Goal: Task Accomplishment & Management: Manage account settings

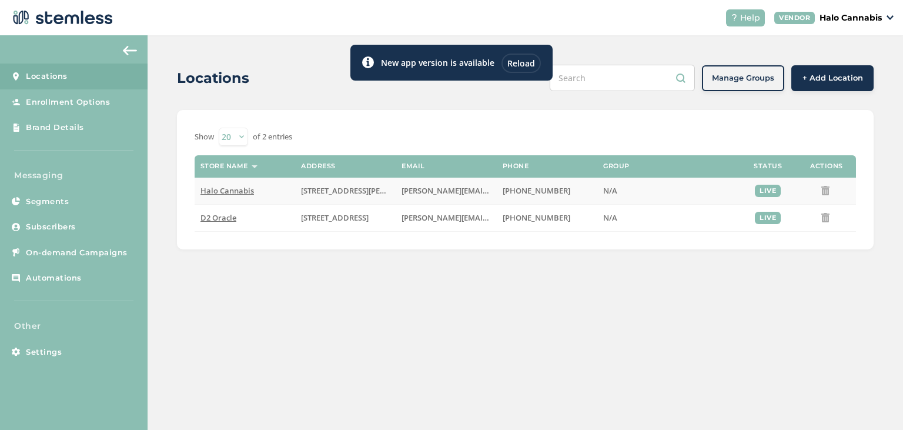
click at [219, 191] on span "Halo Cannabis" at bounding box center [228, 190] width 54 height 11
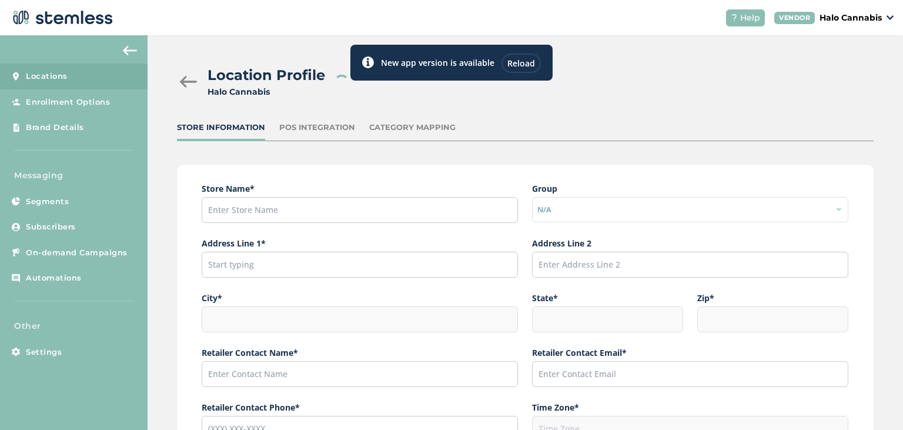
type input "Halo Cannabis"
type input "[STREET_ADDRESS][PERSON_NAME]"
type input "[GEOGRAPHIC_DATA]"
type input "AZ"
type input "85756"
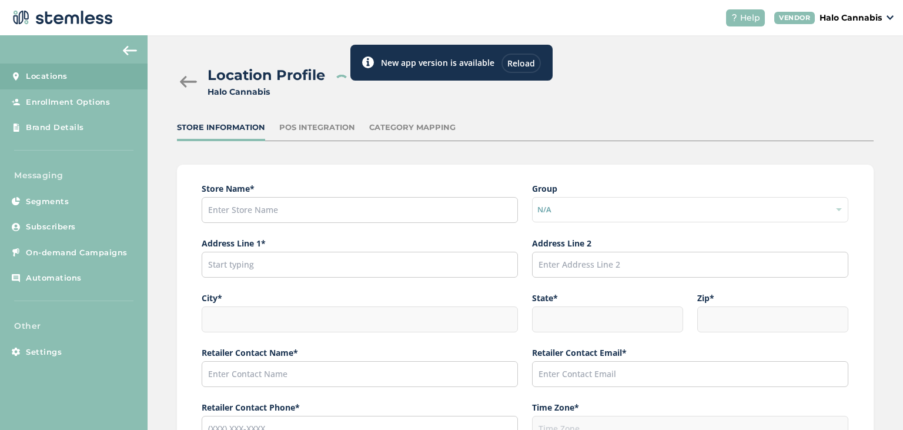
type input "[PERSON_NAME]"
type input "[PERSON_NAME][EMAIL_ADDRESS][PERSON_NAME][DOMAIN_NAME]"
type input "[PHONE_NUMBER]"
type input "America/[GEOGRAPHIC_DATA]"
type input "Halo"
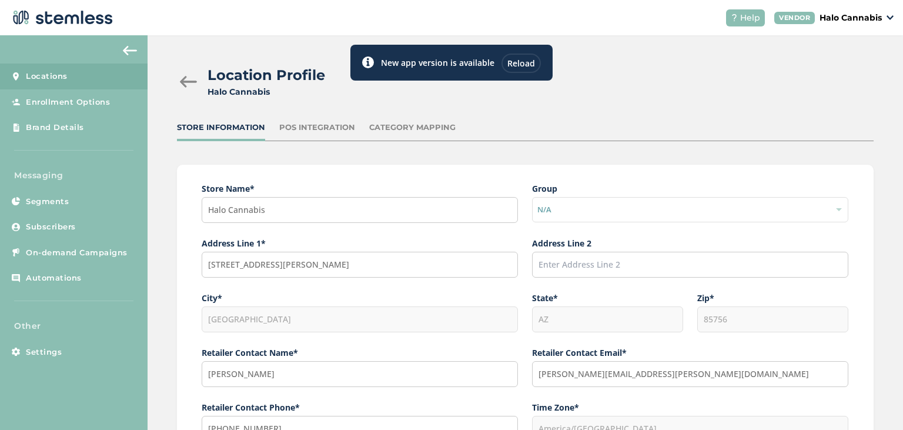
click at [299, 129] on div "POS Integration" at bounding box center [317, 128] width 76 height 12
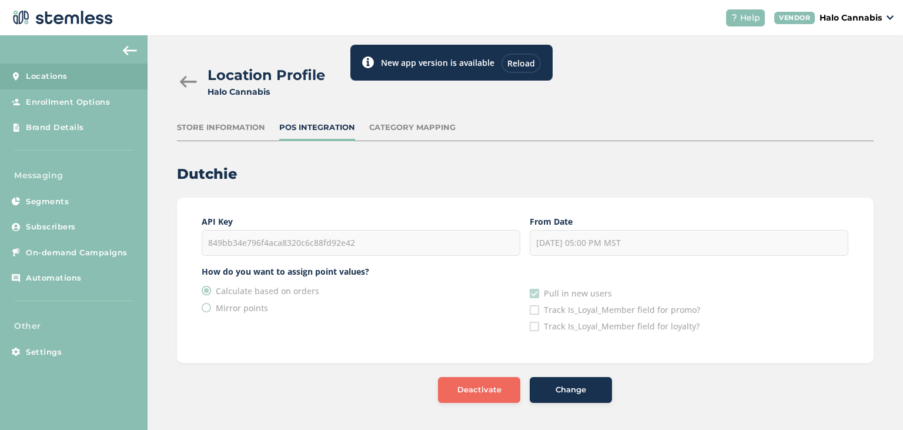
click at [373, 125] on div "Category Mapping" at bounding box center [412, 128] width 86 height 12
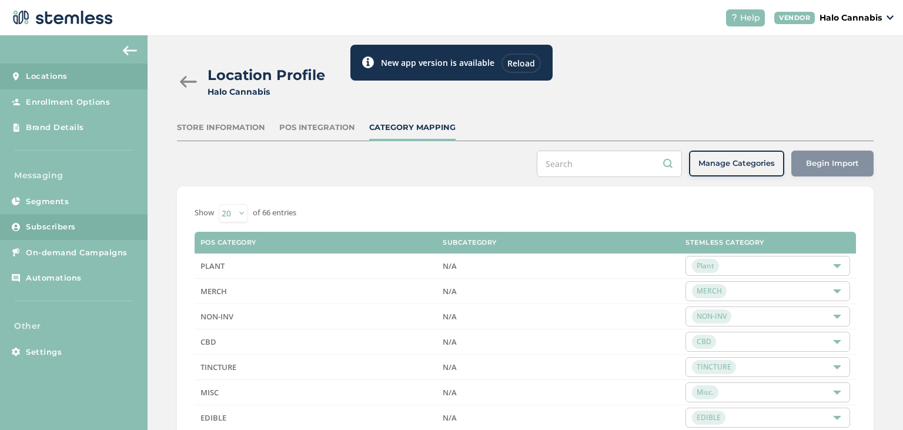
click at [47, 229] on span "Subscribers" at bounding box center [51, 227] width 50 height 12
click at [58, 231] on span "Subscribers" at bounding box center [51, 227] width 50 height 12
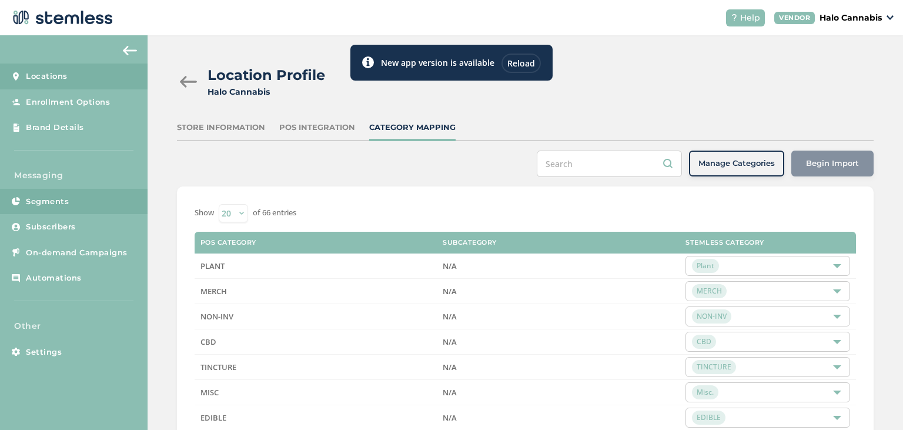
click at [47, 202] on span "Segments" at bounding box center [47, 202] width 43 height 12
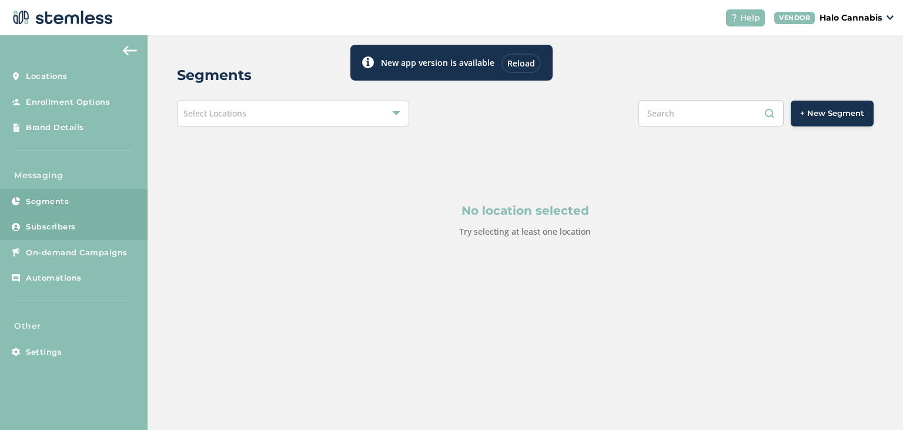
click at [52, 226] on span "Subscribers" at bounding box center [51, 227] width 50 height 12
click at [79, 231] on link "Subscribers" at bounding box center [74, 227] width 148 height 26
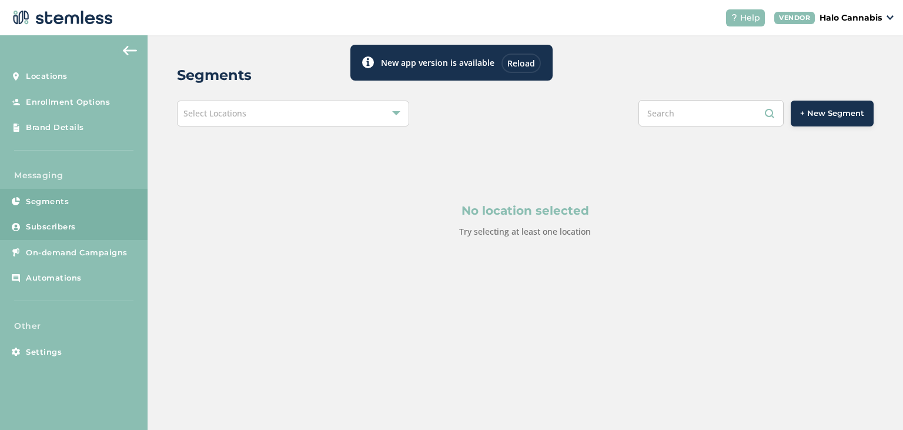
click at [79, 231] on link "Subscribers" at bounding box center [74, 227] width 148 height 26
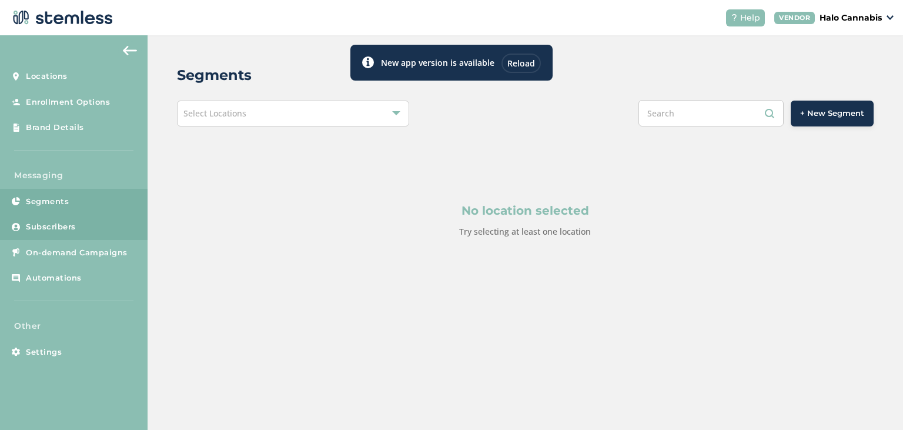
click at [79, 231] on link "Subscribers" at bounding box center [74, 227] width 148 height 26
click at [294, 123] on div "Select Locations" at bounding box center [293, 114] width 232 height 26
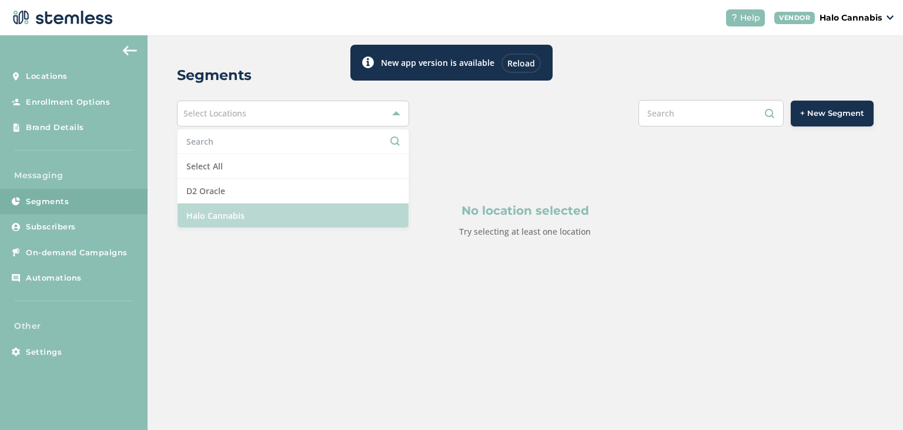
click at [243, 216] on li "Halo Cannabis" at bounding box center [293, 216] width 231 height 24
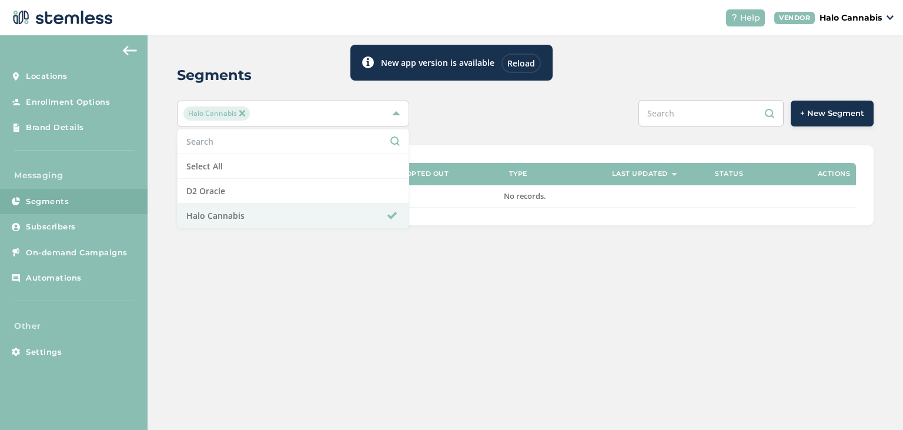
click at [157, 258] on div "Segments Halo Cannabis Select All D2 Oracle Halo Cannabis + New Segment Segment…" at bounding box center [526, 232] width 756 height 395
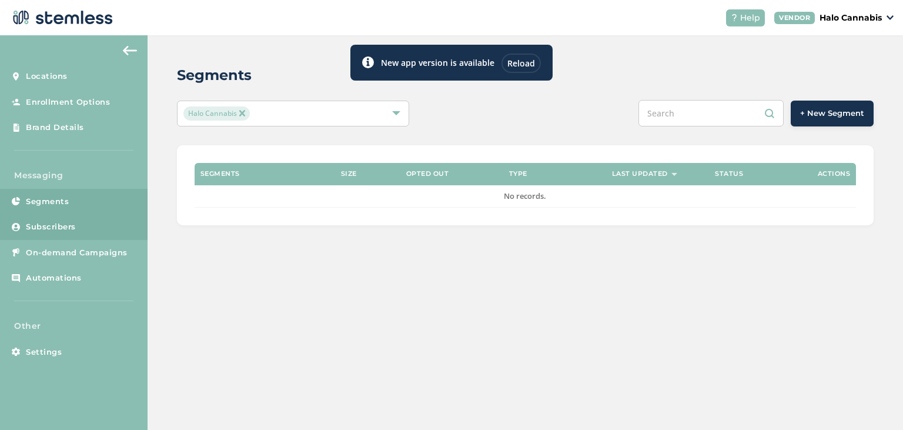
click at [65, 229] on span "Subscribers" at bounding box center [51, 227] width 50 height 12
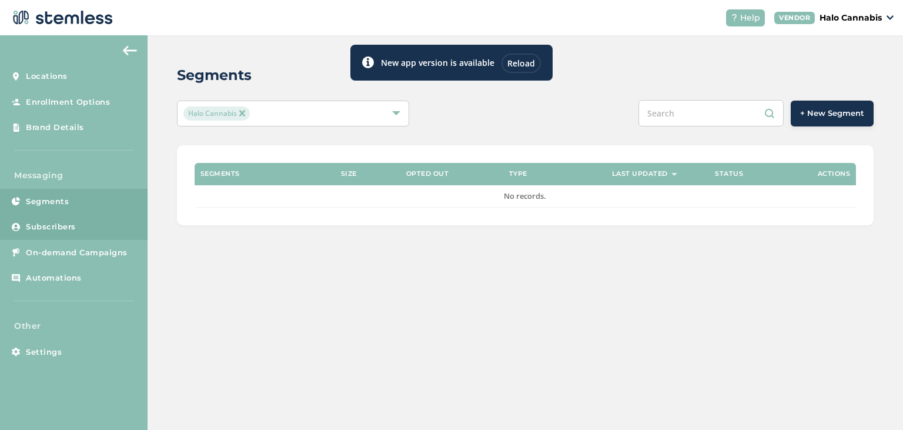
click at [65, 229] on span "Subscribers" at bounding box center [51, 227] width 50 height 12
click at [512, 61] on div "Reload" at bounding box center [521, 63] width 39 height 19
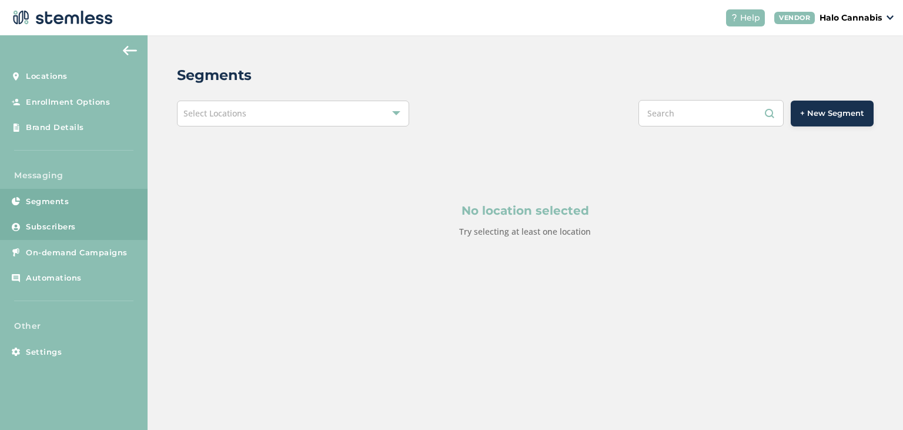
click at [62, 225] on span "Subscribers" at bounding box center [51, 227] width 50 height 12
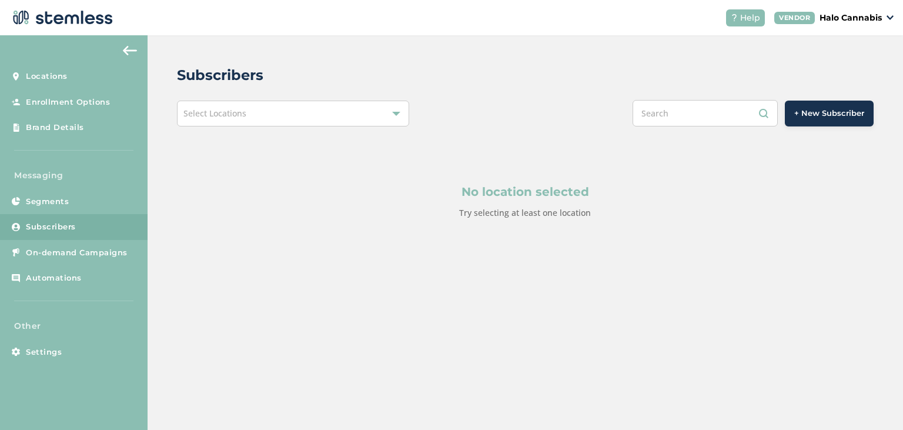
click at [221, 109] on span "Select Locations" at bounding box center [215, 113] width 63 height 11
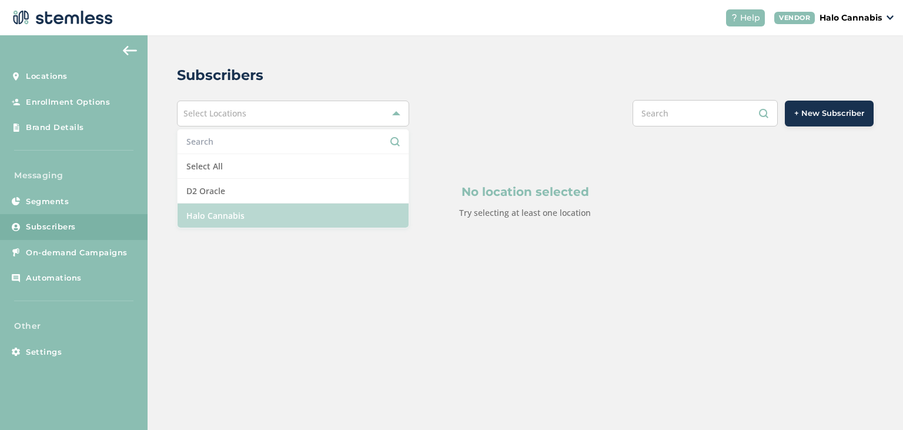
click at [236, 218] on li "Halo Cannabis" at bounding box center [293, 216] width 231 height 24
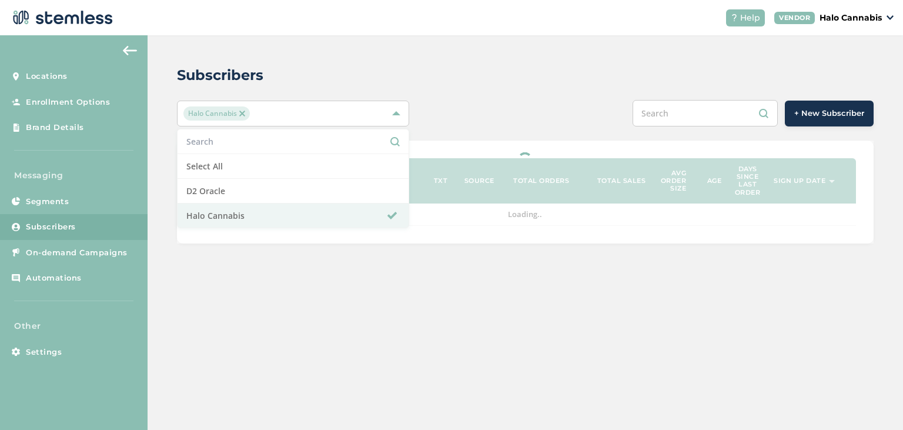
click at [444, 77] on div "Subscribers" at bounding box center [521, 75] width 688 height 21
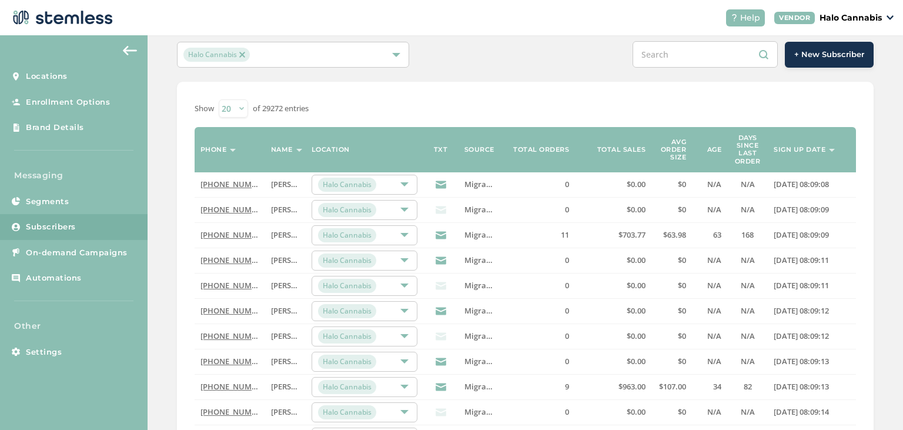
scroll to position [56, 0]
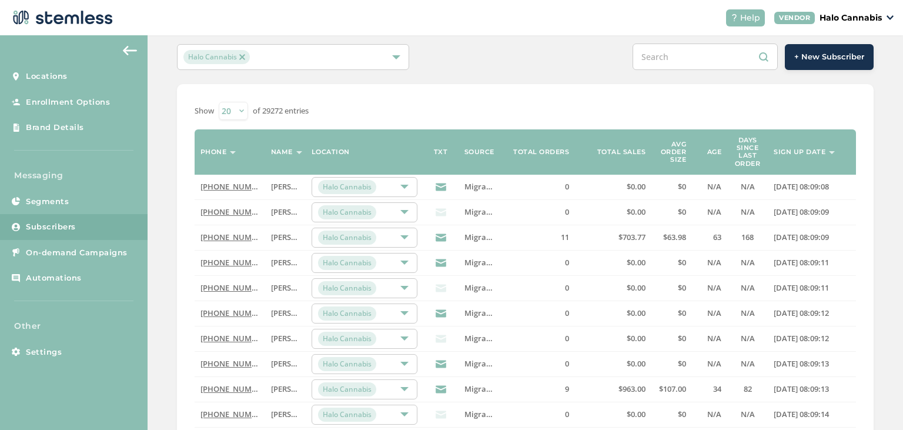
click at [239, 58] on img at bounding box center [242, 57] width 6 height 6
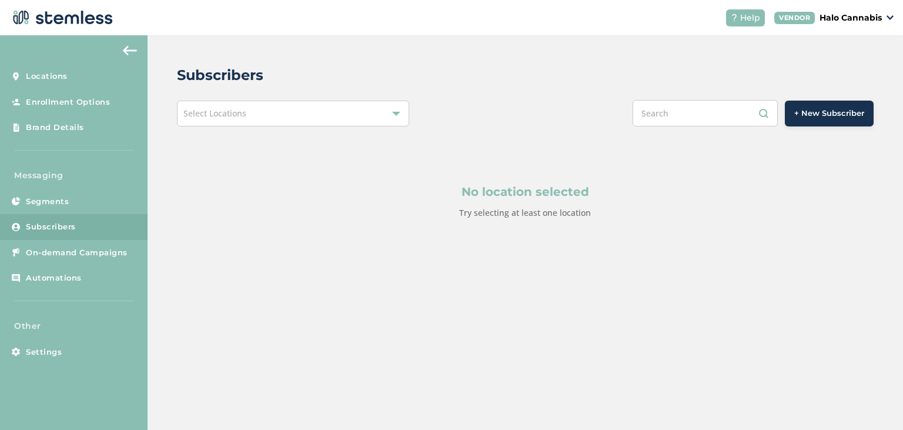
click at [309, 120] on div "Select Locations" at bounding box center [293, 114] width 232 height 26
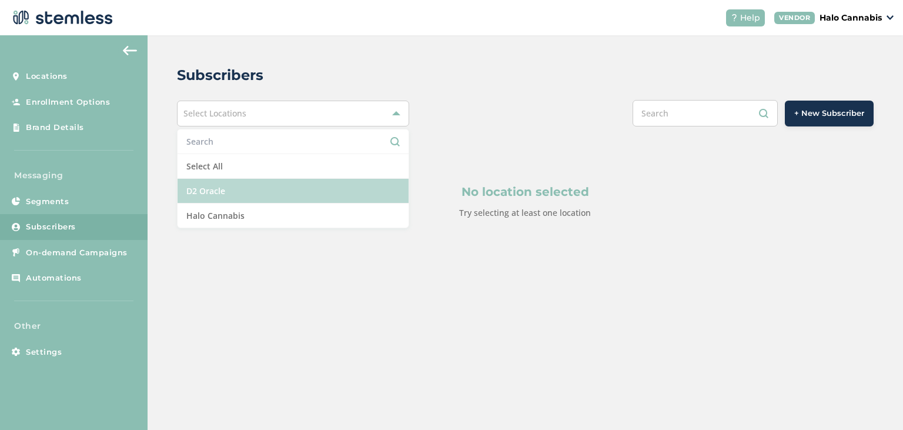
click at [269, 188] on li "D2 Oracle" at bounding box center [293, 191] width 231 height 25
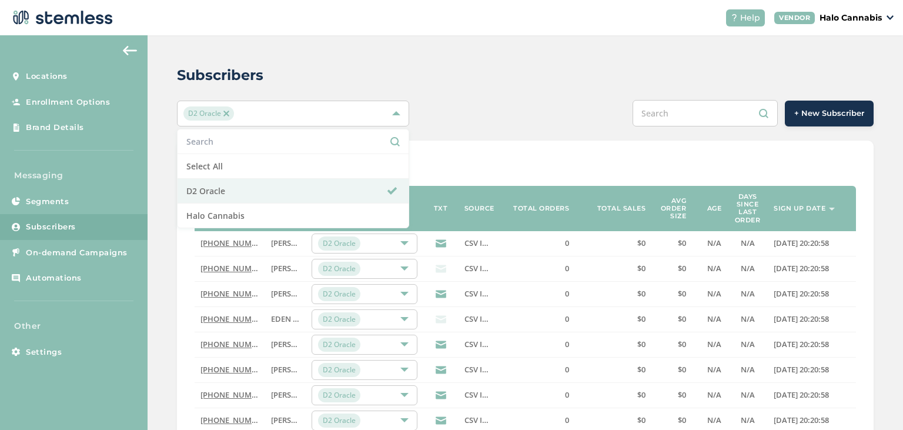
click at [467, 82] on div "Subscribers" at bounding box center [521, 75] width 688 height 21
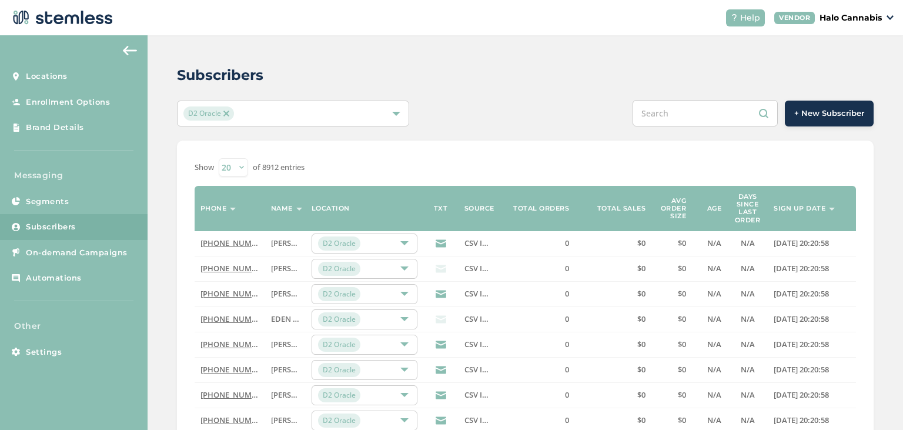
click at [582, 31] on header "Help VENDOR Halo Cannabis" at bounding box center [451, 17] width 903 height 35
